Goal: Book appointment/travel/reservation

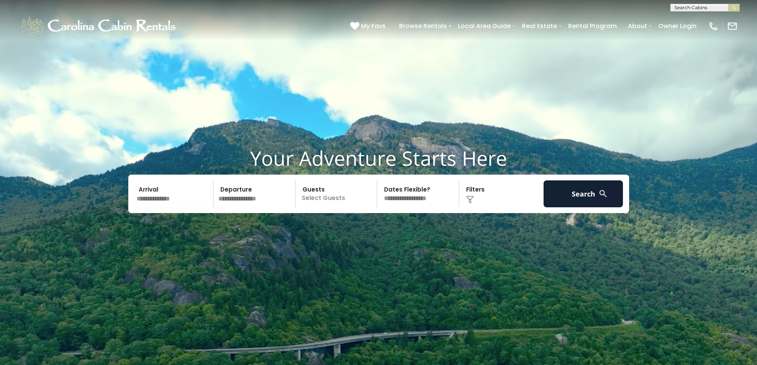
click at [146, 199] on input "text" at bounding box center [174, 194] width 80 height 27
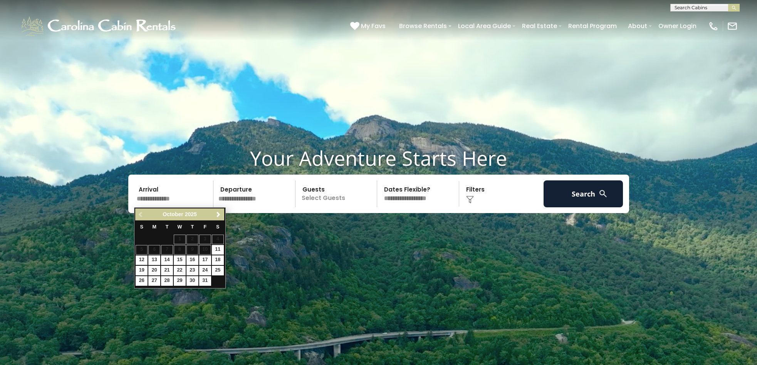
click at [140, 259] on link "12" at bounding box center [142, 261] width 12 height 10
type input "********"
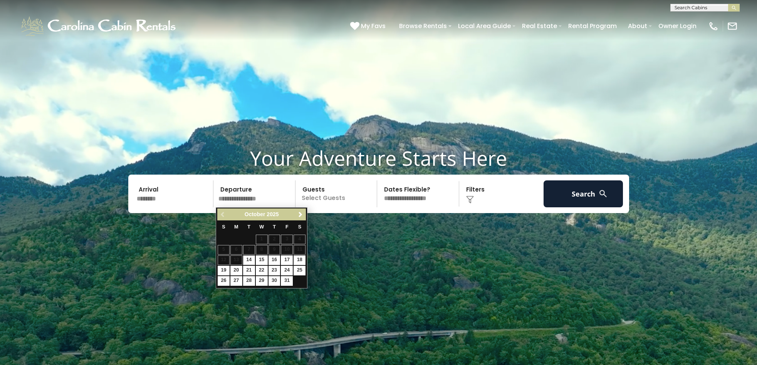
click at [277, 198] on input "text" at bounding box center [256, 194] width 80 height 27
click at [287, 259] on link "17" at bounding box center [287, 261] width 12 height 10
type input "********"
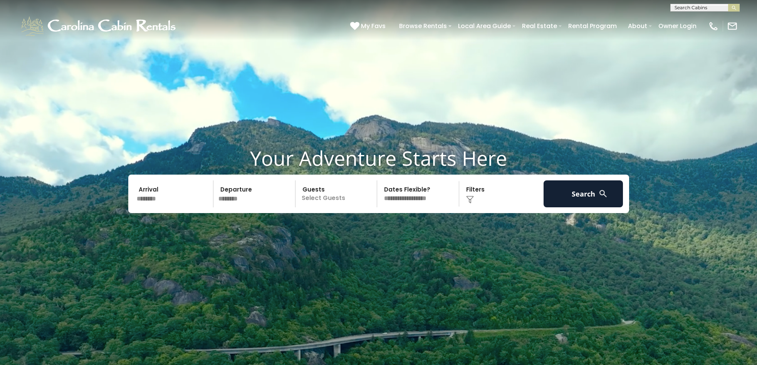
select select "*"
click at [586, 194] on button "Search" at bounding box center [583, 194] width 80 height 27
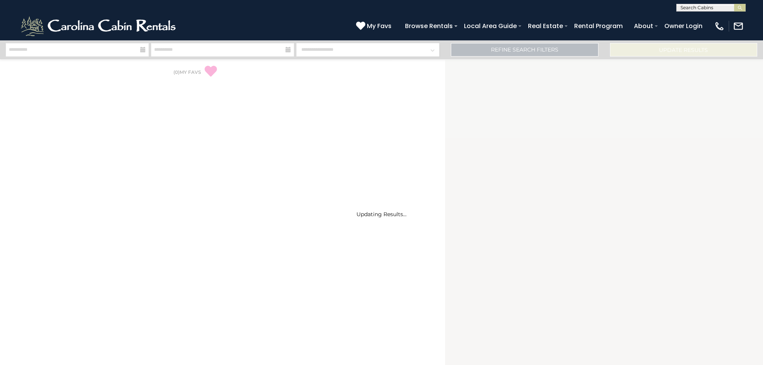
select select "*"
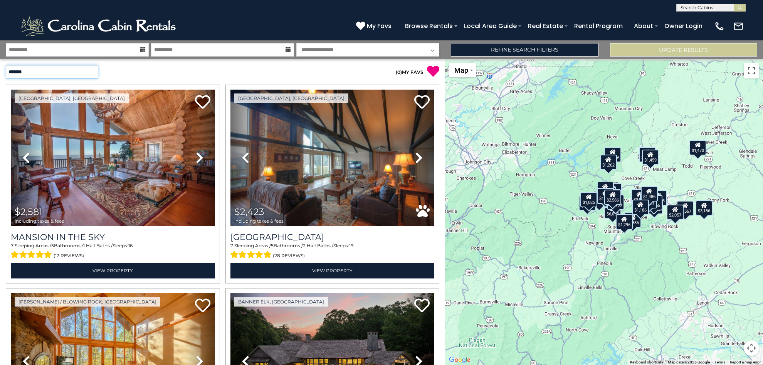
select select "**********"
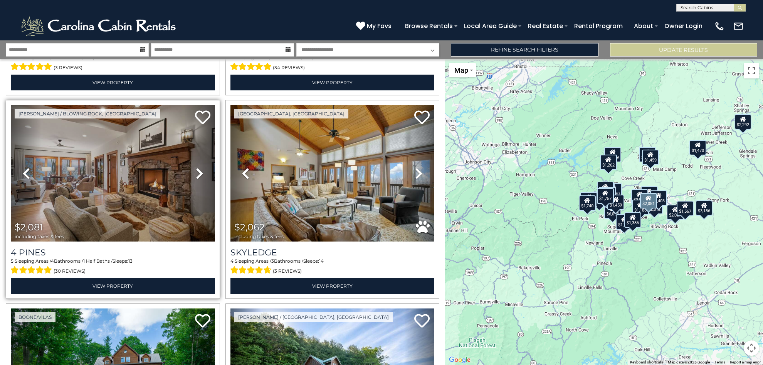
scroll to position [2023, 0]
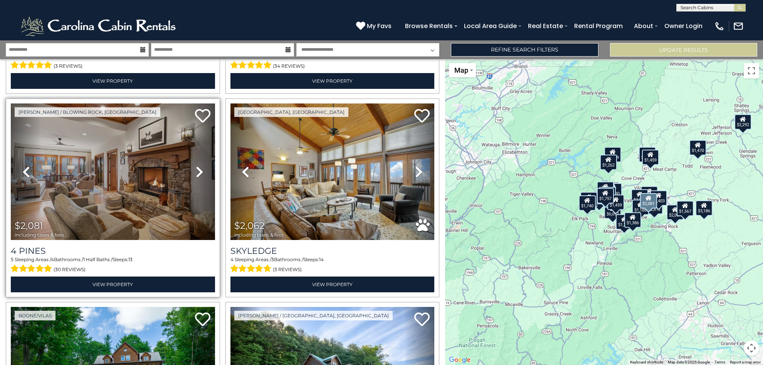
click at [129, 173] on img at bounding box center [113, 172] width 204 height 137
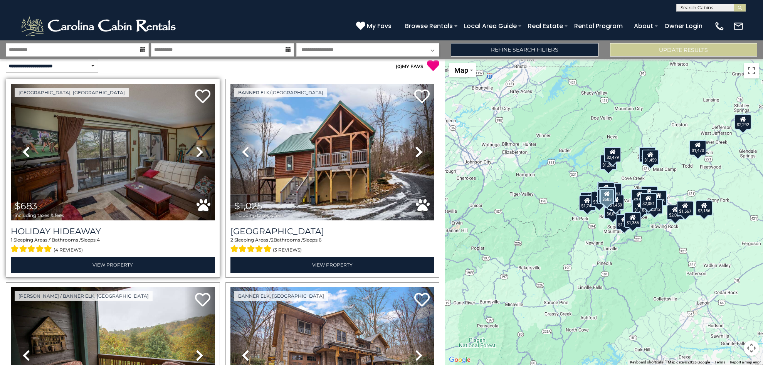
scroll to position [0, 0]
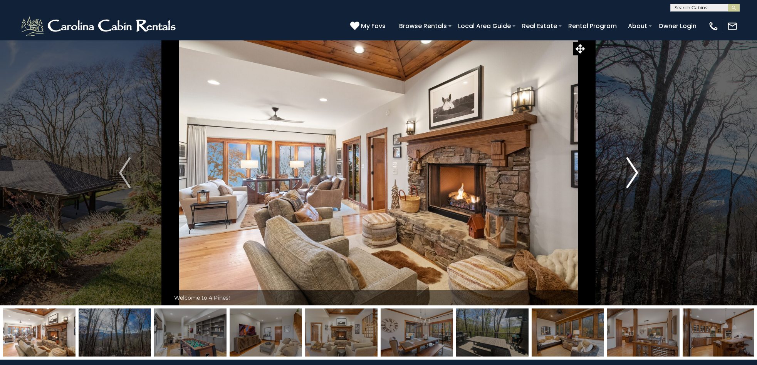
click at [635, 174] on img "Next" at bounding box center [632, 173] width 12 height 31
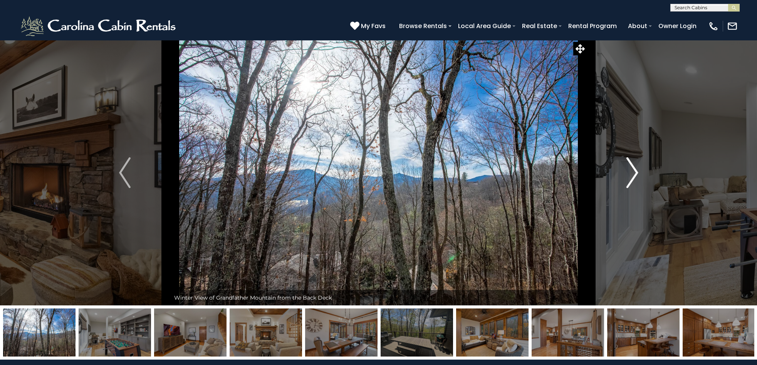
click at [634, 174] on img "Next" at bounding box center [632, 173] width 12 height 31
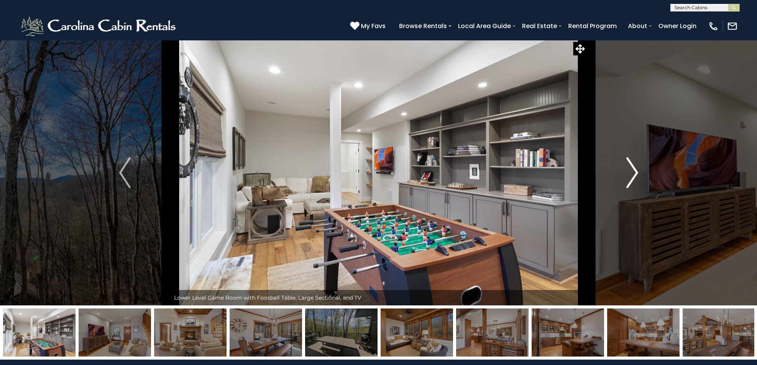
click at [634, 174] on img "Next" at bounding box center [632, 173] width 12 height 31
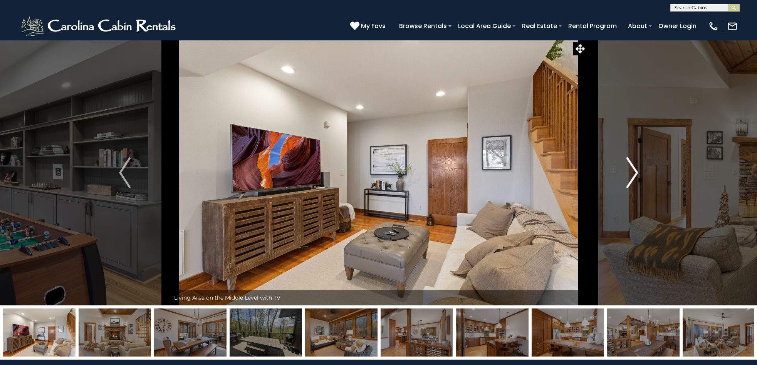
click at [634, 174] on img "Next" at bounding box center [632, 173] width 12 height 31
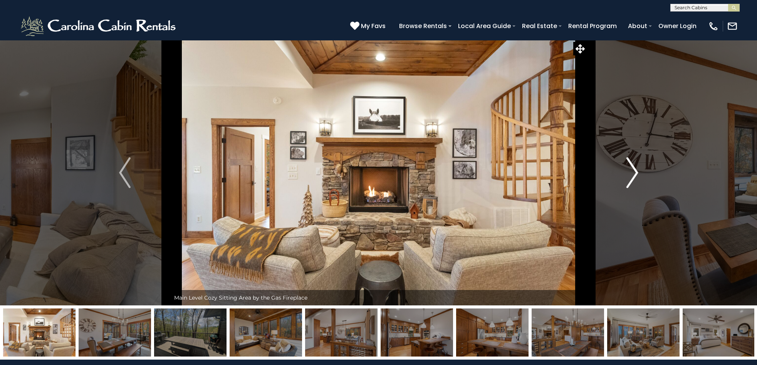
click at [634, 174] on img "Next" at bounding box center [632, 173] width 12 height 31
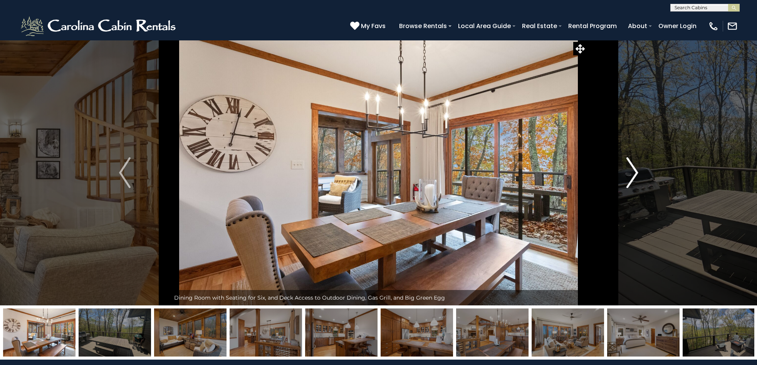
click at [634, 174] on img "Next" at bounding box center [632, 173] width 12 height 31
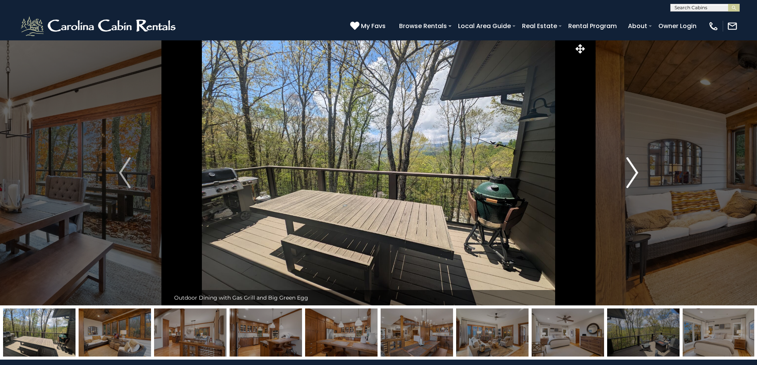
click at [634, 174] on img "Next" at bounding box center [632, 173] width 12 height 31
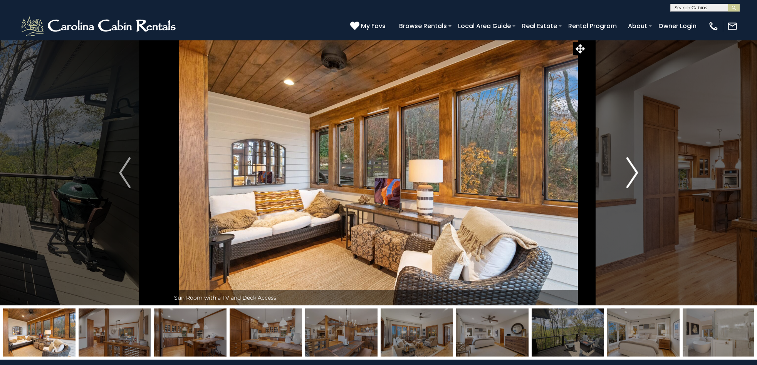
click at [634, 174] on img "Next" at bounding box center [632, 173] width 12 height 31
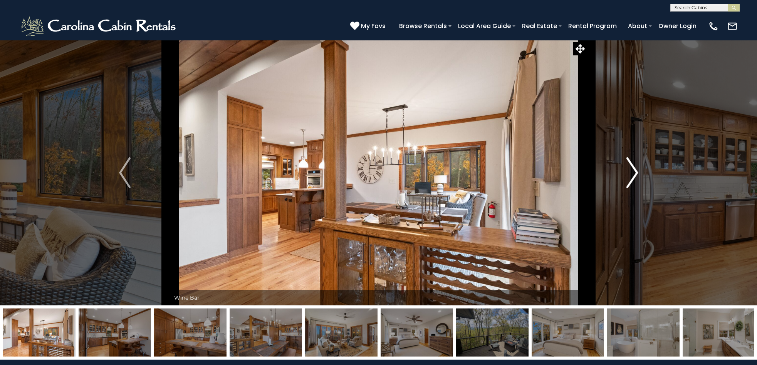
click at [634, 174] on img "Next" at bounding box center [632, 173] width 12 height 31
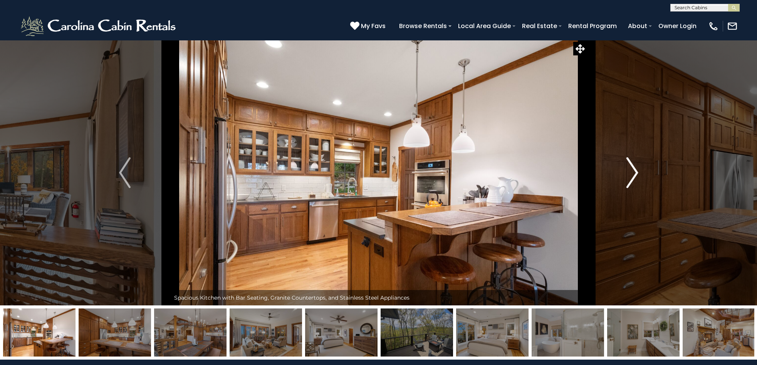
click at [634, 174] on img "Next" at bounding box center [632, 173] width 12 height 31
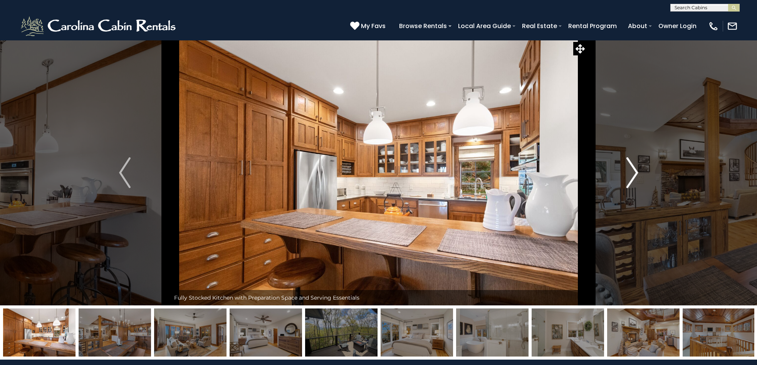
click at [634, 174] on img "Next" at bounding box center [632, 173] width 12 height 31
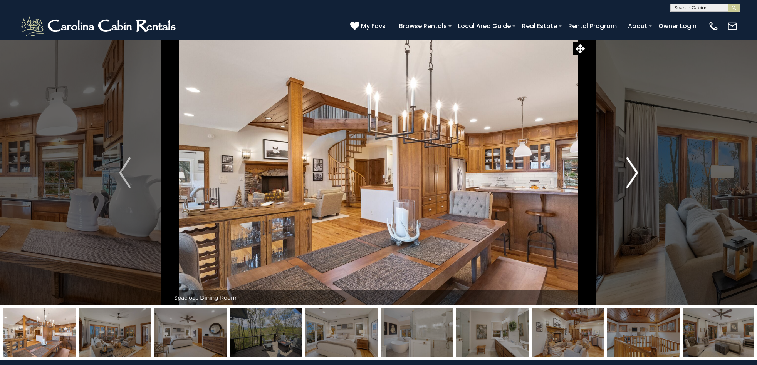
click at [634, 174] on img "Next" at bounding box center [632, 173] width 12 height 31
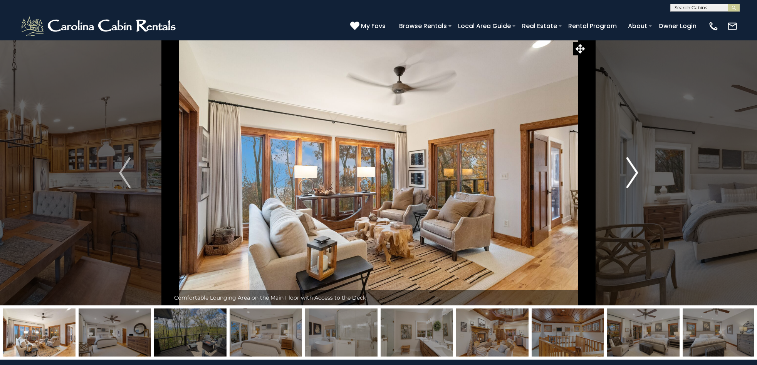
click at [634, 174] on img "Next" at bounding box center [632, 173] width 12 height 31
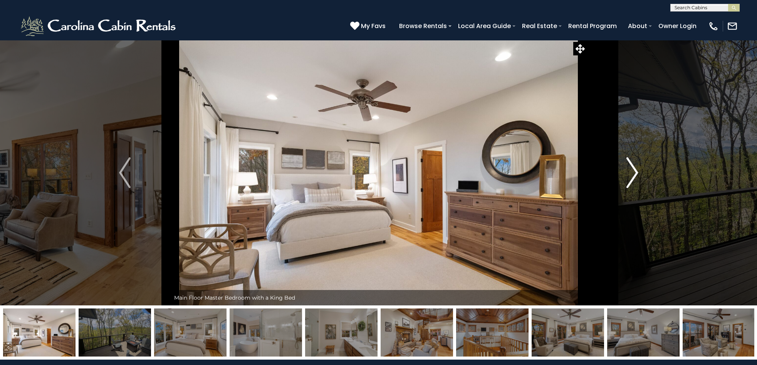
click at [634, 174] on img "Next" at bounding box center [632, 173] width 12 height 31
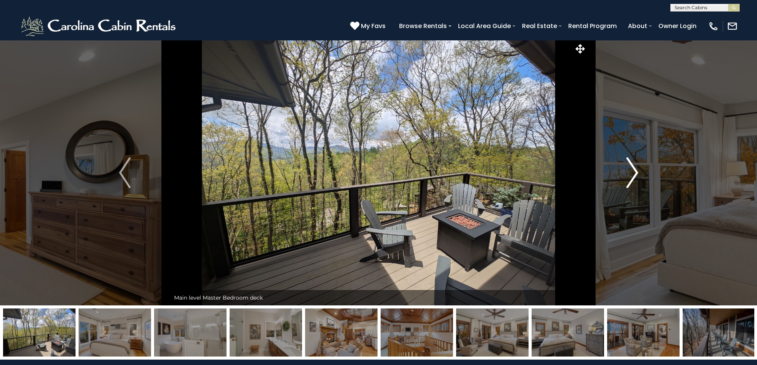
click at [634, 174] on img "Next" at bounding box center [632, 173] width 12 height 31
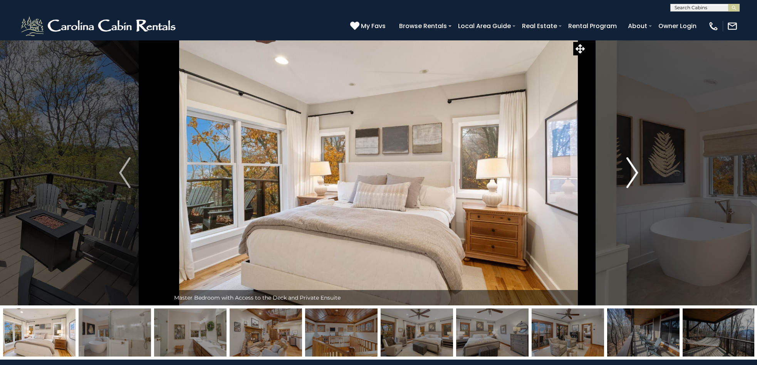
click at [635, 172] on img "Next" at bounding box center [632, 173] width 12 height 31
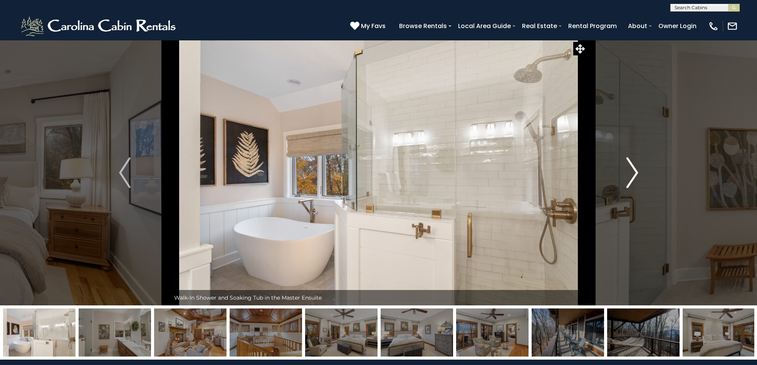
click at [635, 172] on img "Next" at bounding box center [632, 173] width 12 height 31
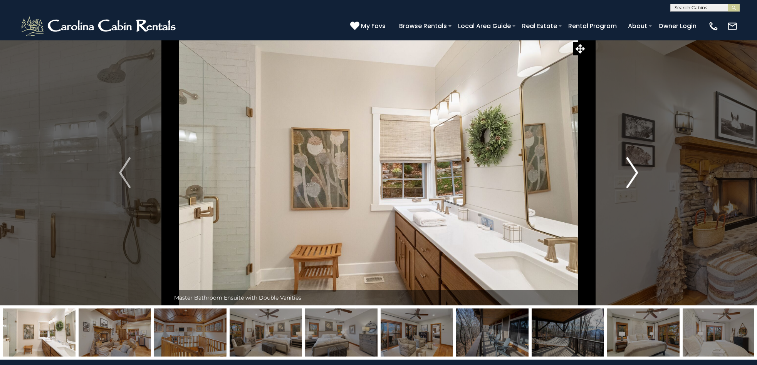
click at [635, 172] on img "Next" at bounding box center [632, 173] width 12 height 31
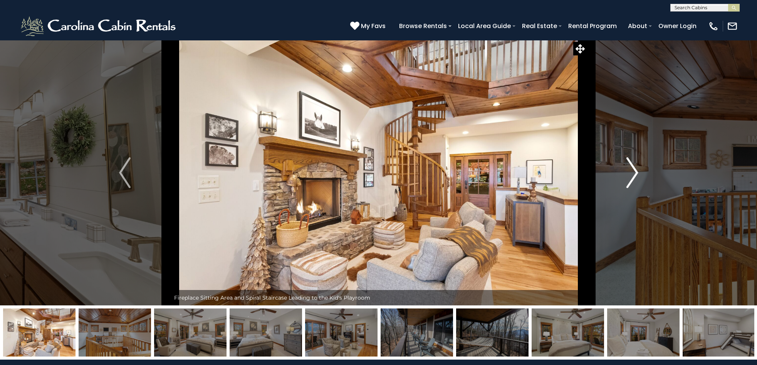
click at [635, 172] on img "Next" at bounding box center [632, 173] width 12 height 31
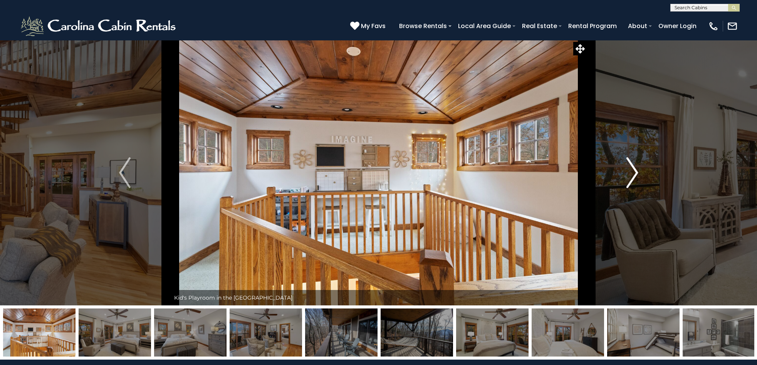
click at [635, 172] on img "Next" at bounding box center [632, 173] width 12 height 31
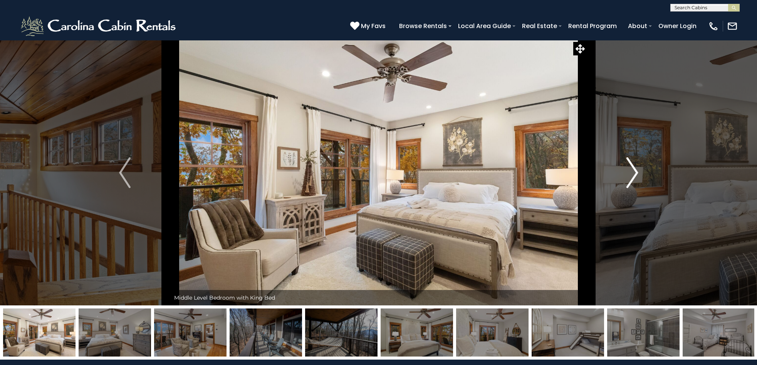
click at [635, 172] on img "Next" at bounding box center [632, 173] width 12 height 31
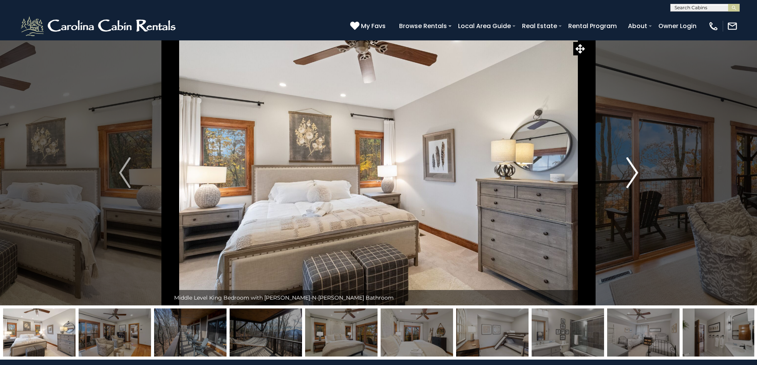
click at [635, 172] on img "Next" at bounding box center [632, 173] width 12 height 31
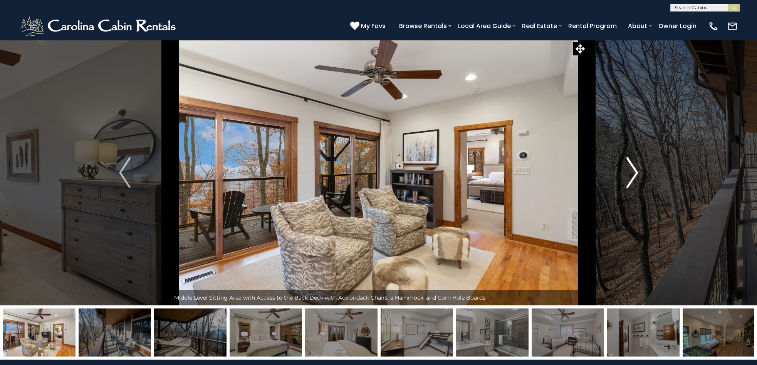
click at [635, 172] on img "Next" at bounding box center [632, 173] width 12 height 31
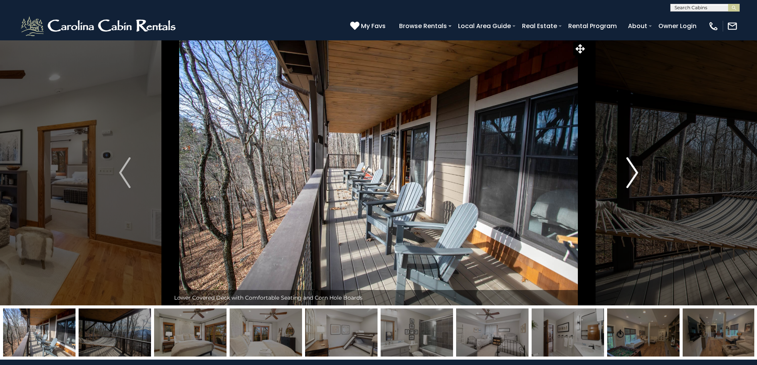
click at [635, 172] on img "Next" at bounding box center [632, 173] width 12 height 31
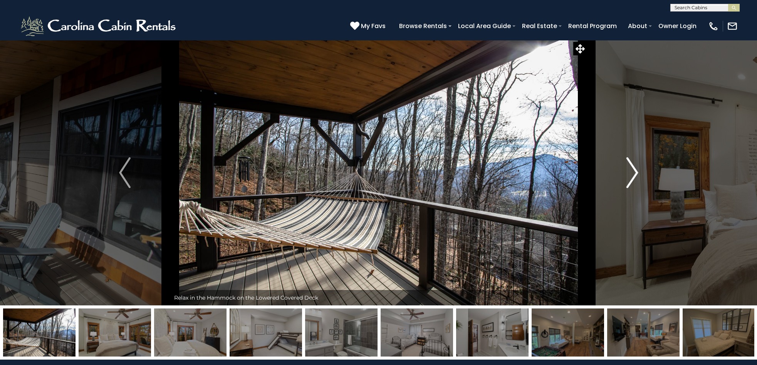
click at [635, 172] on img "Next" at bounding box center [632, 173] width 12 height 31
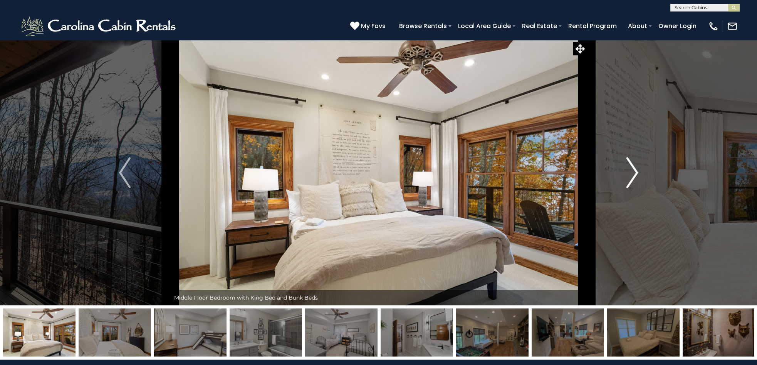
click at [635, 172] on img "Next" at bounding box center [632, 173] width 12 height 31
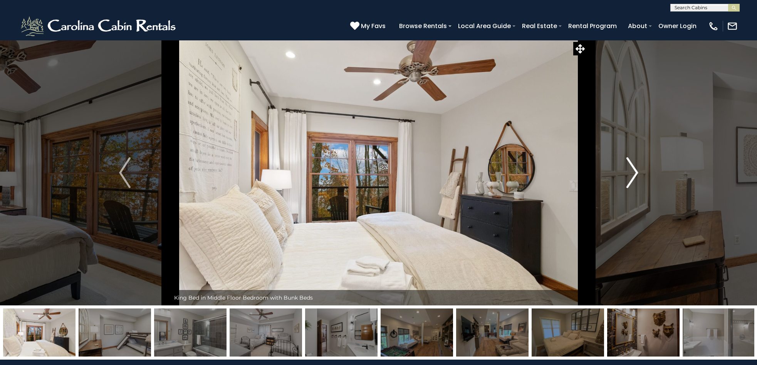
click at [635, 172] on img "Next" at bounding box center [632, 173] width 12 height 31
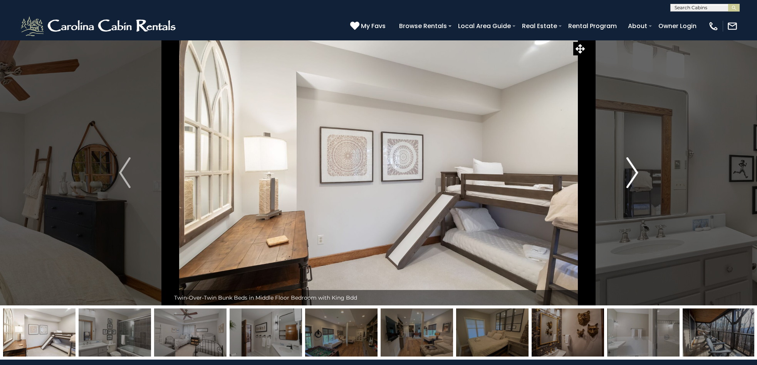
click at [635, 172] on img "Next" at bounding box center [632, 173] width 12 height 31
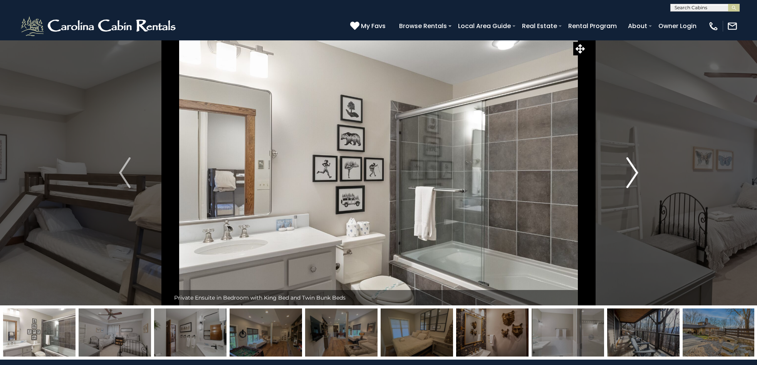
click at [635, 172] on img "Next" at bounding box center [632, 173] width 12 height 31
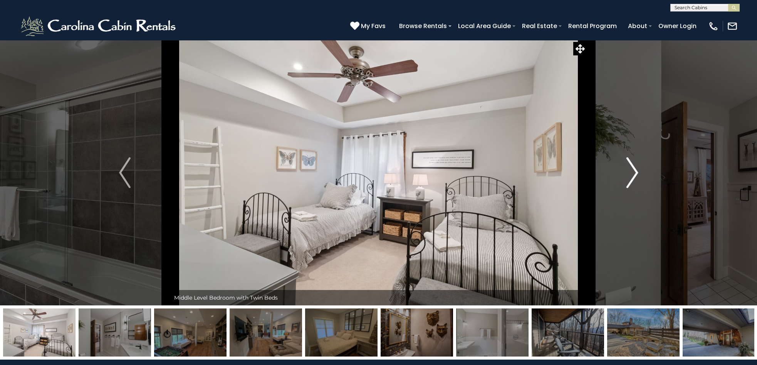
click at [635, 172] on img "Next" at bounding box center [632, 173] width 12 height 31
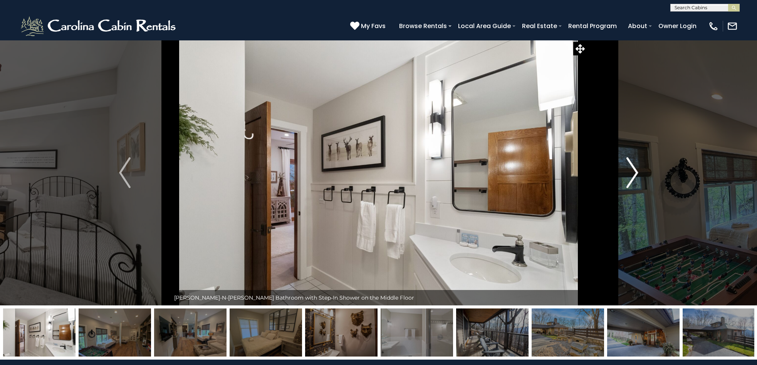
click at [635, 172] on img "Next" at bounding box center [632, 173] width 12 height 31
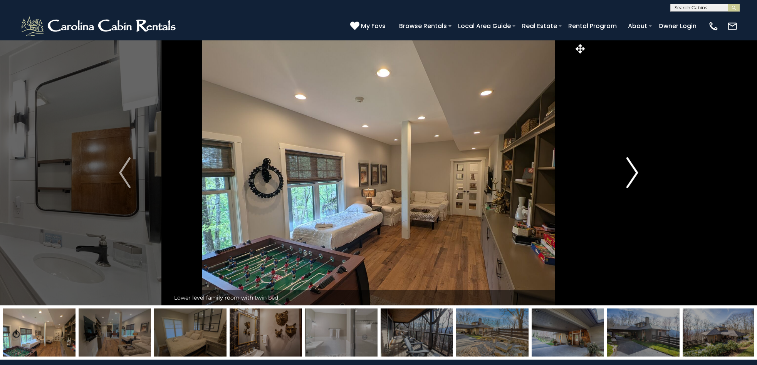
click at [635, 172] on img "Next" at bounding box center [632, 173] width 12 height 31
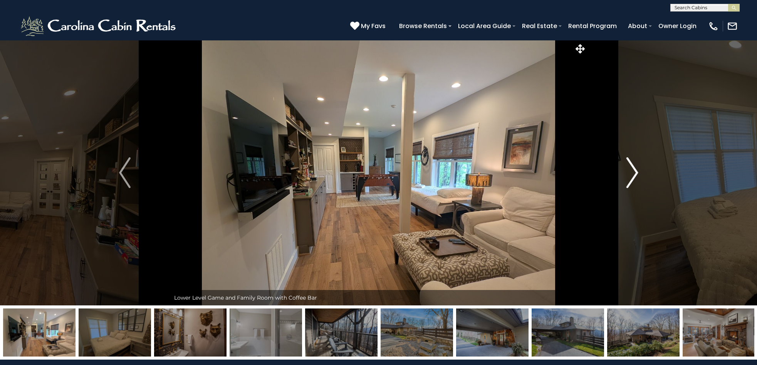
click at [635, 172] on img "Next" at bounding box center [632, 173] width 12 height 31
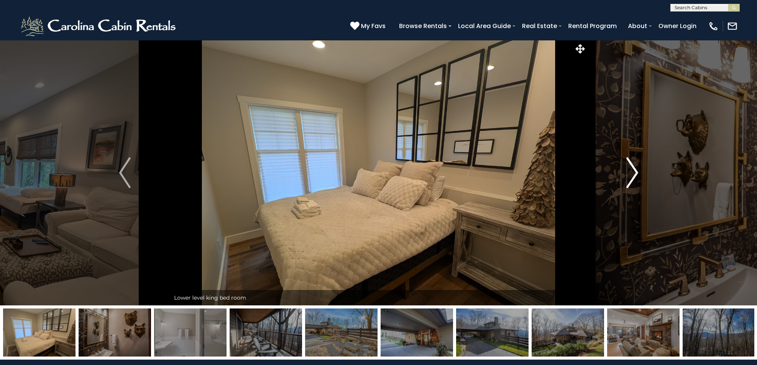
click at [635, 172] on img "Next" at bounding box center [632, 173] width 12 height 31
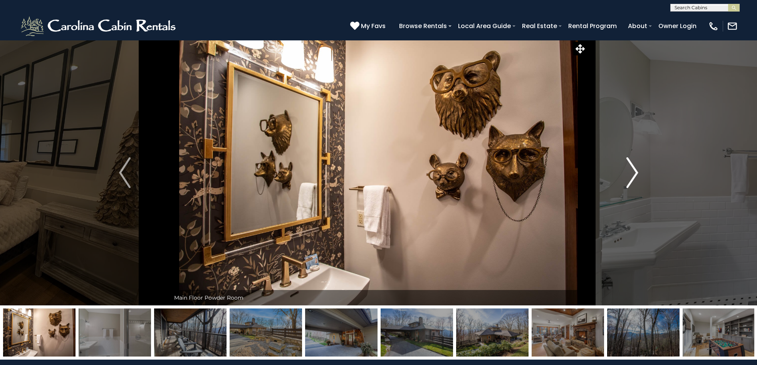
click at [635, 172] on img "Next" at bounding box center [632, 173] width 12 height 31
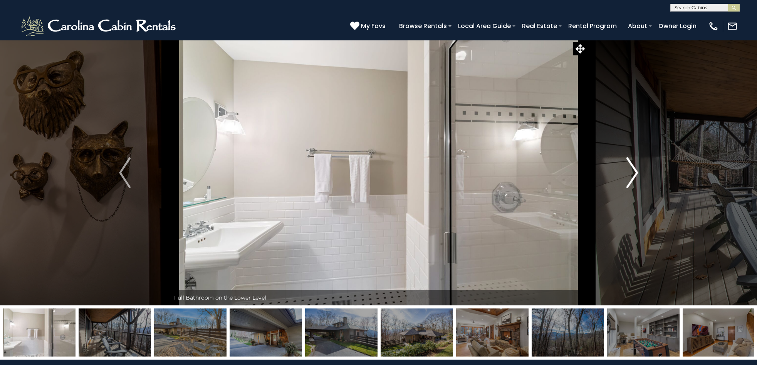
click at [635, 172] on img "Next" at bounding box center [632, 173] width 12 height 31
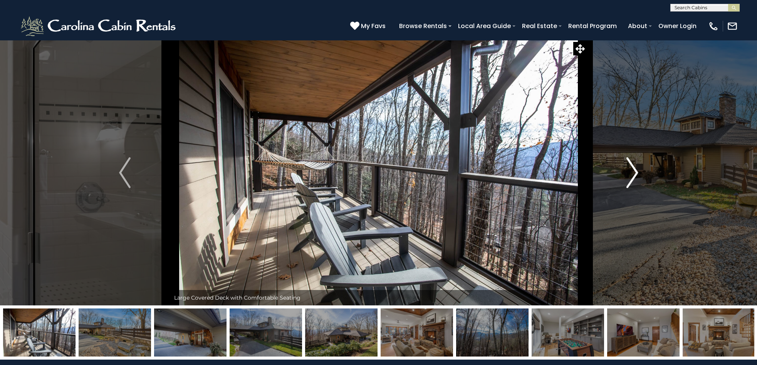
click at [635, 172] on img "Next" at bounding box center [632, 173] width 12 height 31
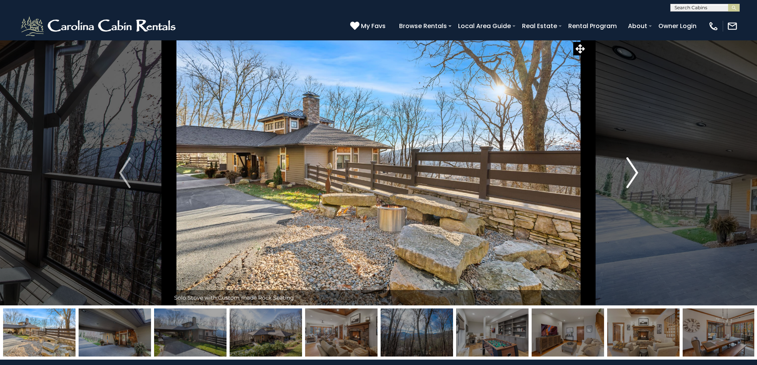
click at [635, 172] on img "Next" at bounding box center [632, 173] width 12 height 31
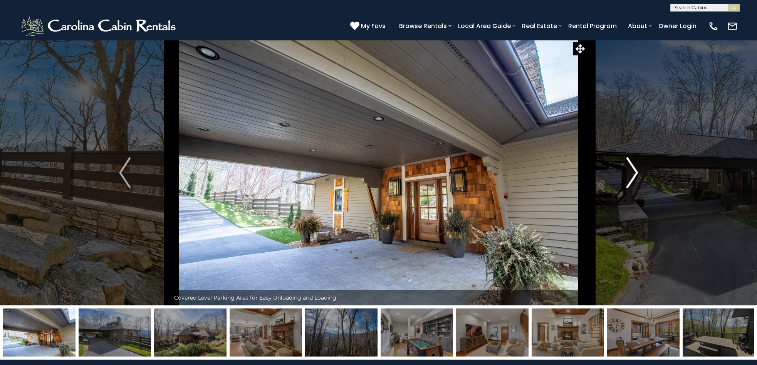
click at [635, 172] on img "Next" at bounding box center [632, 173] width 12 height 31
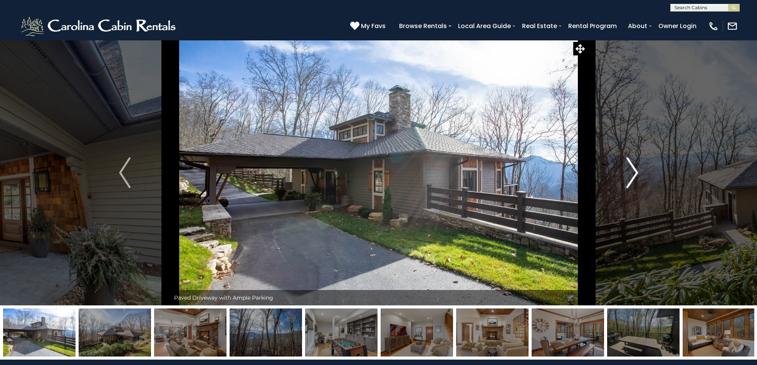
click at [635, 172] on img "Next" at bounding box center [632, 173] width 12 height 31
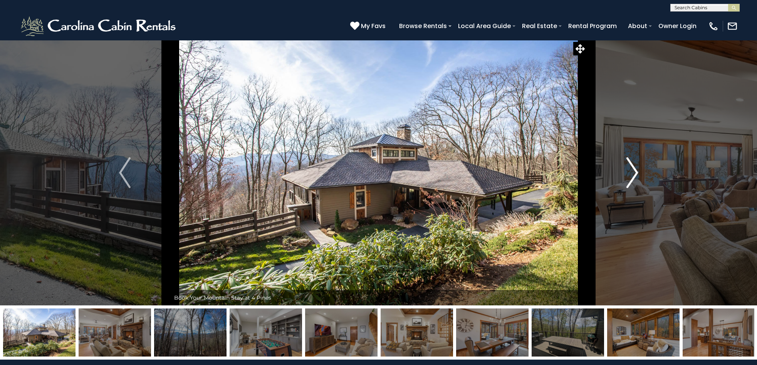
click at [635, 172] on img "Next" at bounding box center [632, 173] width 12 height 31
